Goal: Task Accomplishment & Management: Use online tool/utility

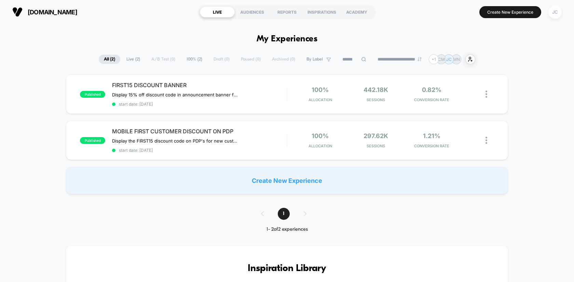
click at [554, 12] on div "JC" at bounding box center [554, 11] width 13 height 13
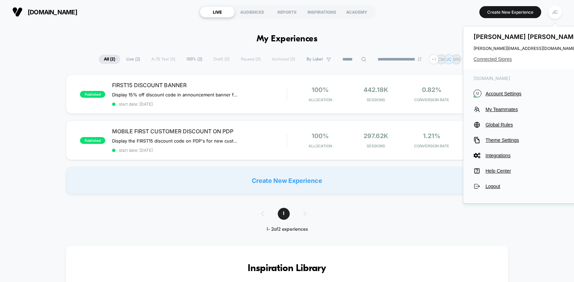
click at [496, 56] on span "Connected Stores" at bounding box center [527, 58] width 108 height 5
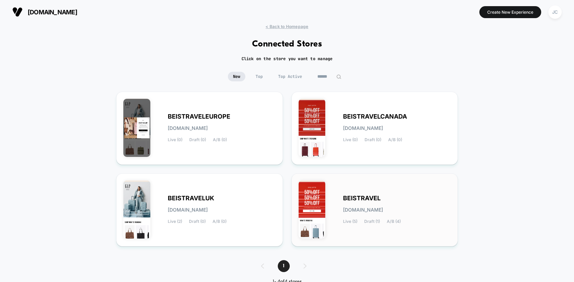
click at [352, 193] on div "BEISTRAVEL [DOMAIN_NAME] Live (5) Draft (1) A/B (4)" at bounding box center [375, 209] width 152 height 59
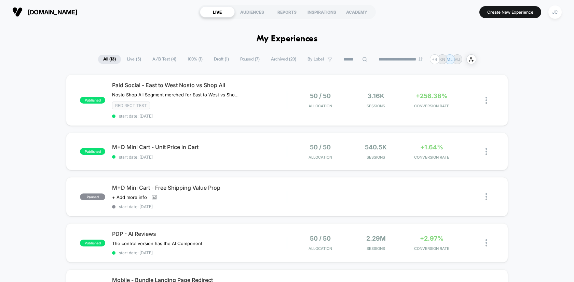
click at [132, 60] on span "Live ( 5 )" at bounding box center [134, 59] width 24 height 9
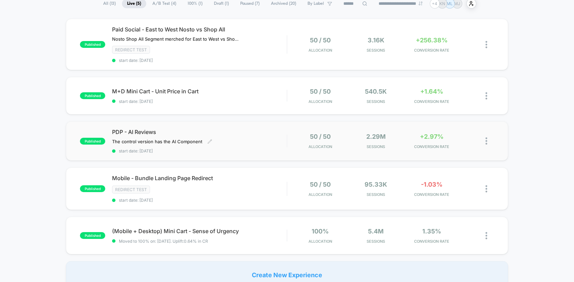
scroll to position [70, 0]
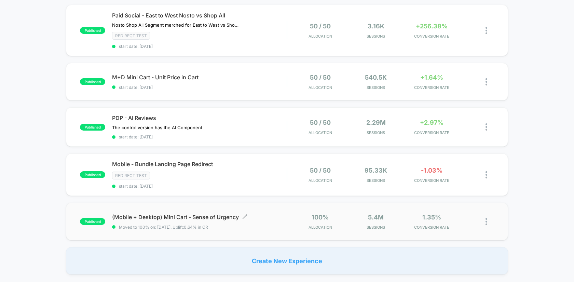
drag, startPoint x: 241, startPoint y: 214, endPoint x: 135, endPoint y: 218, distance: 106.0
click at [135, 218] on span "(Mobile + Desktop) Mini Cart - Sense of Urgency Click to edit experience details" at bounding box center [199, 216] width 175 height 7
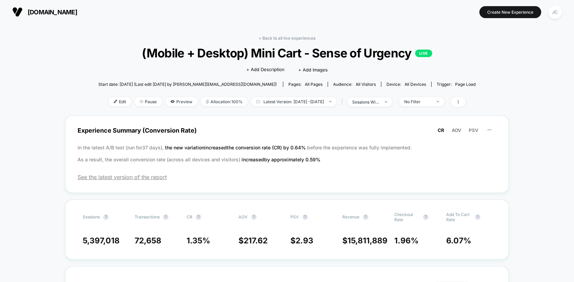
click at [255, 53] on span "(Mobile + Desktop) Mini Cart - Sense of Urgency LIVE" at bounding box center [286, 53] width 339 height 14
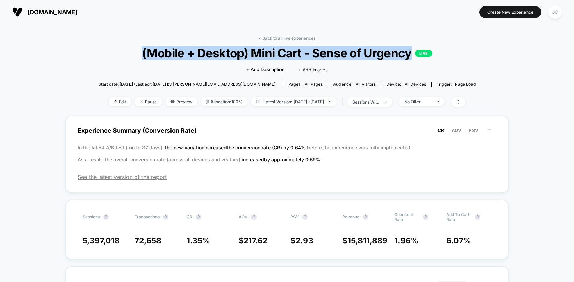
click at [255, 53] on span "(Mobile + Desktop) Mini Cart - Sense of Urgency LIVE" at bounding box center [286, 53] width 339 height 14
copy span "(Mobile + Desktop) Mini Cart - Sense of Urgency"
